Goal: Browse casually

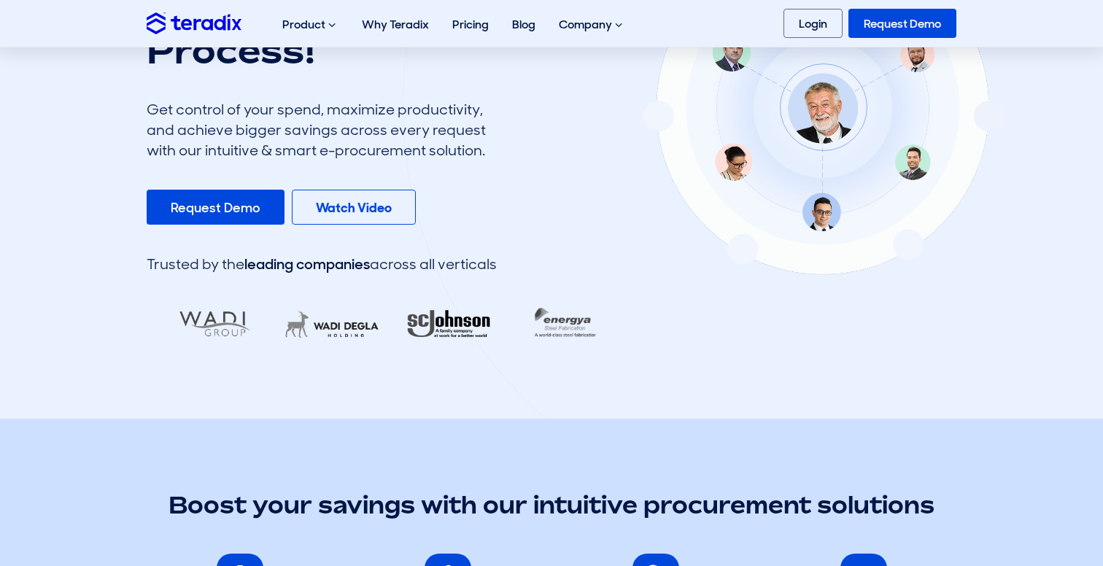
scroll to position [261, 0]
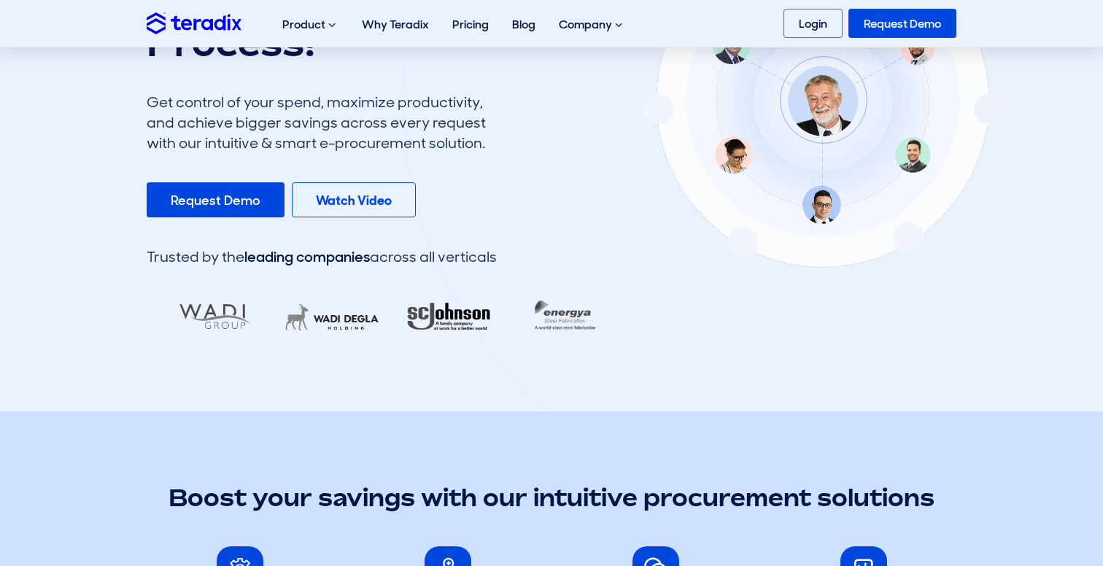
drag, startPoint x: 404, startPoint y: 320, endPoint x: 388, endPoint y: 323, distance: 16.3
click at [388, 323] on div at bounding box center [379, 315] width 458 height 51
click at [500, 361] on section "Streamline and Automate your Sourcing & Procurement Process! Get control of you…" at bounding box center [551, 106] width 1103 height 612
drag, startPoint x: 277, startPoint y: 326, endPoint x: 288, endPoint y: 307, distance: 22.3
click at [288, 307] on div at bounding box center [379, 315] width 458 height 51
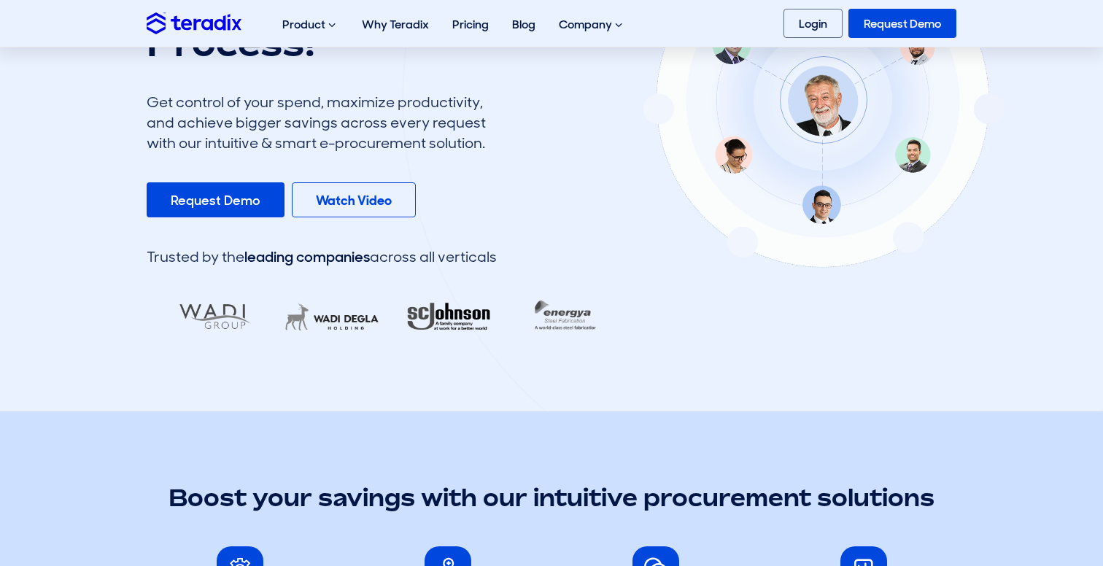
drag, startPoint x: 550, startPoint y: 321, endPoint x: 447, endPoint y: 327, distance: 102.3
click at [464, 325] on div "Streamline and Automate your Sourcing & Procurement Process! Get control of you…" at bounding box center [552, 105] width 832 height 471
